Goal: Task Accomplishment & Management: Complete application form

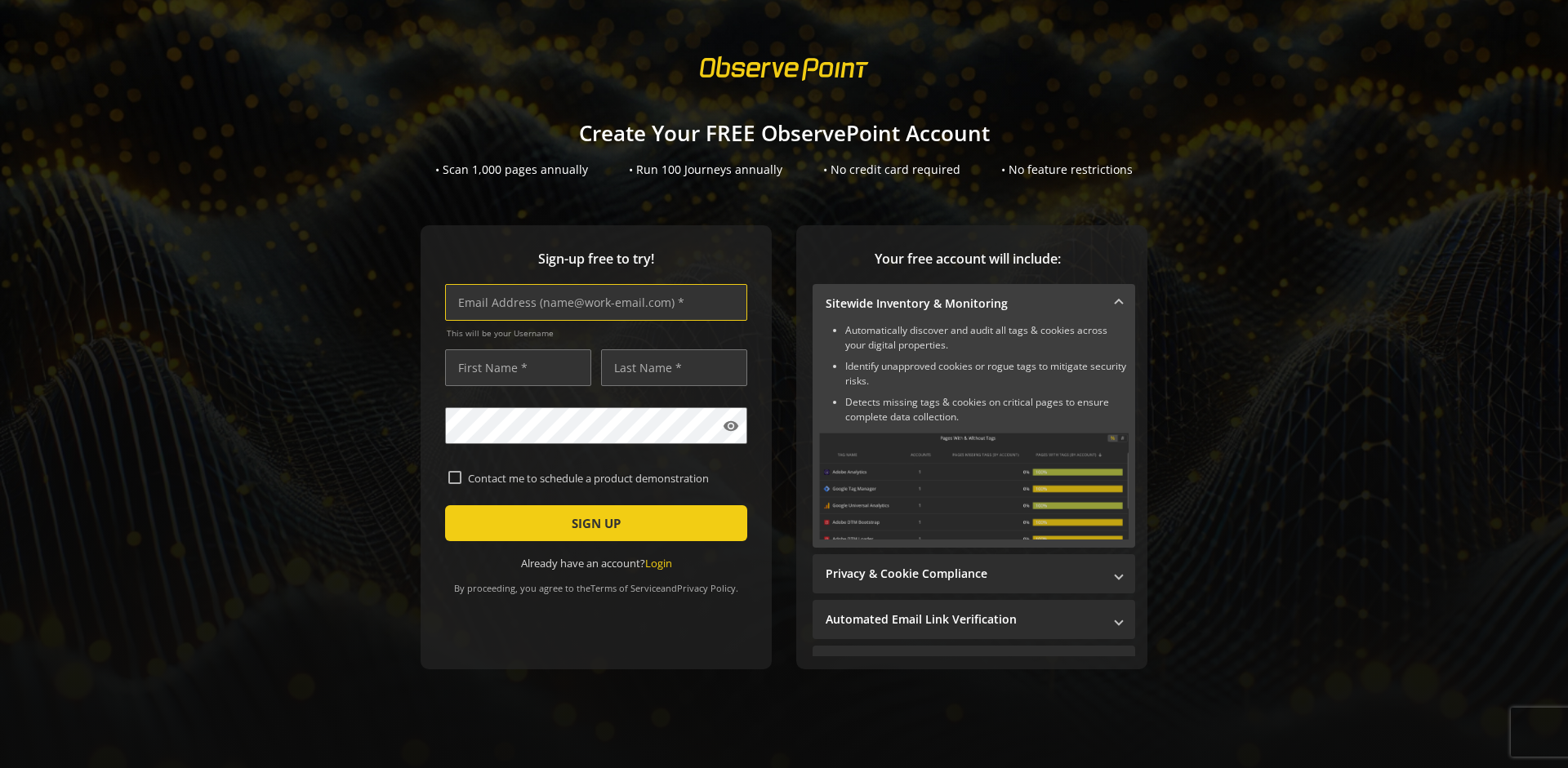
click at [592, 302] on input "text" at bounding box center [596, 303] width 302 height 37
type input "[EMAIL_ADDRESS][DOMAIN_NAME]"
click at [513, 367] on input "text" at bounding box center [518, 368] width 146 height 37
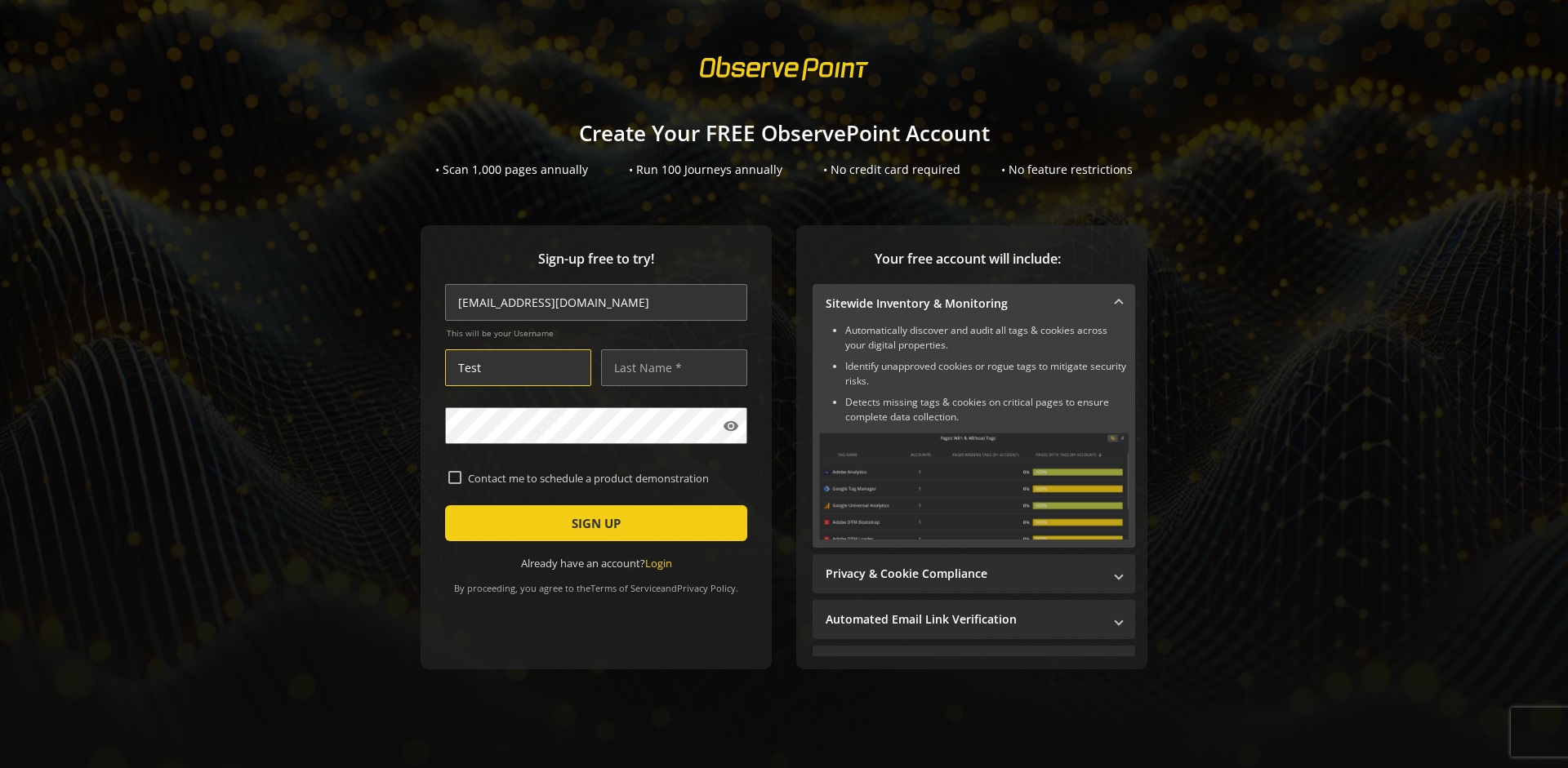
type input "Test"
click at [669, 367] on input "text" at bounding box center [674, 368] width 146 height 37
type input "Test"
click at [592, 523] on span "SIGN UP" at bounding box center [596, 523] width 49 height 29
